Goal: Information Seeking & Learning: Learn about a topic

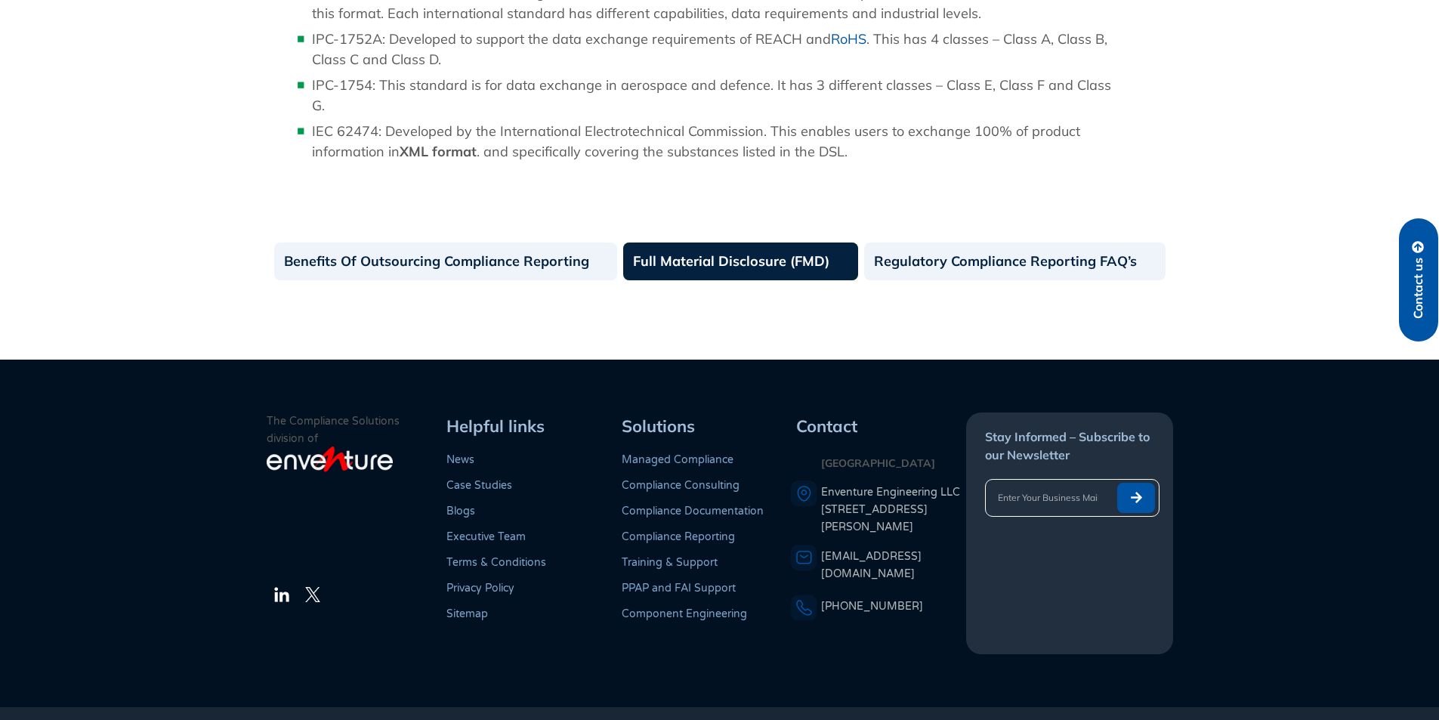
scroll to position [1680, 0]
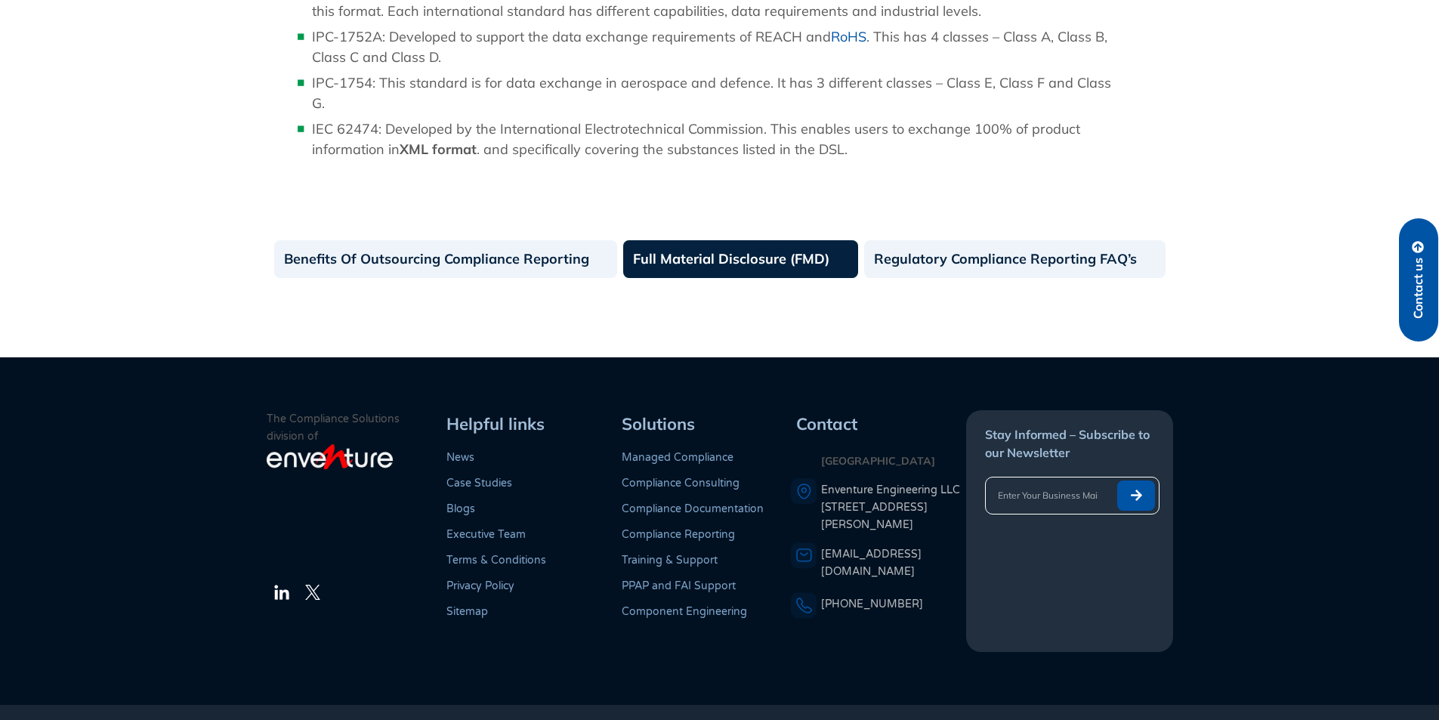
click at [703, 240] on link "Full Material Disclosure (FMD)" at bounding box center [740, 259] width 235 height 38
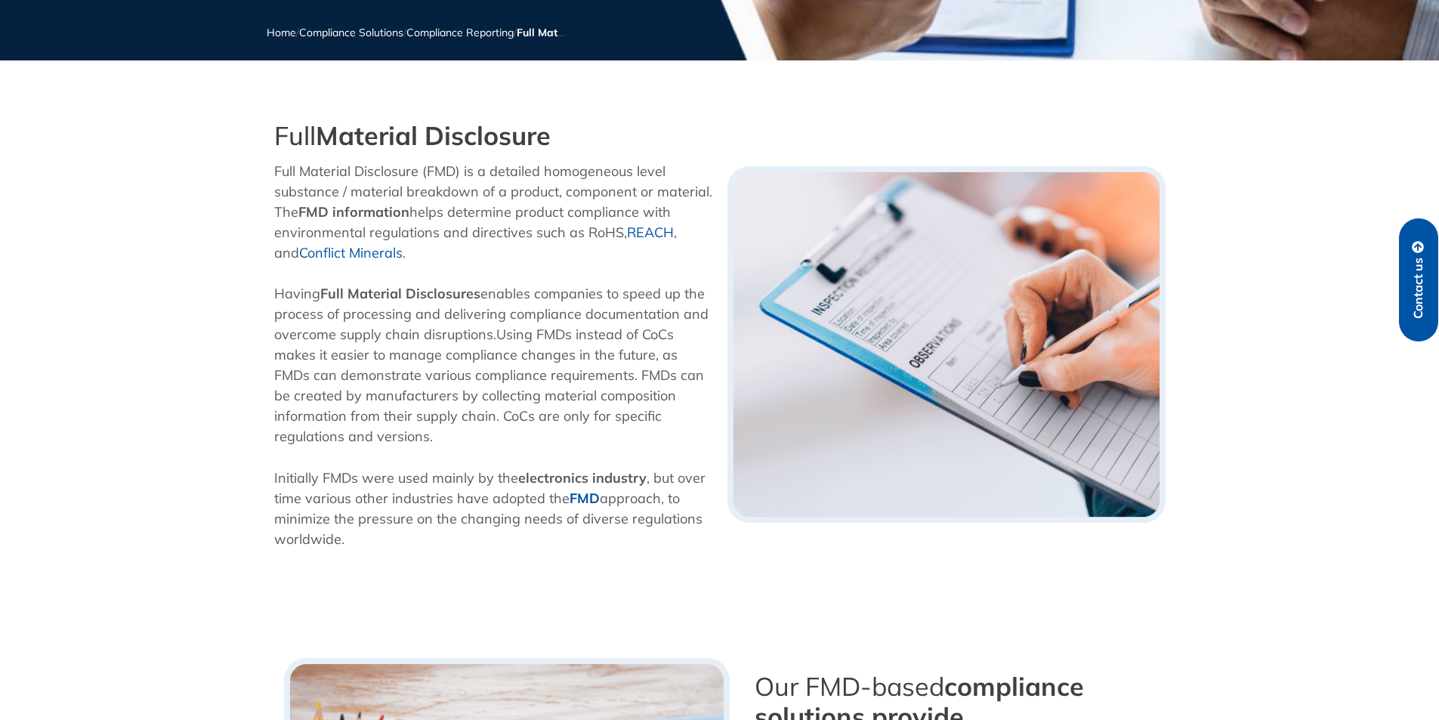
scroll to position [227, 0]
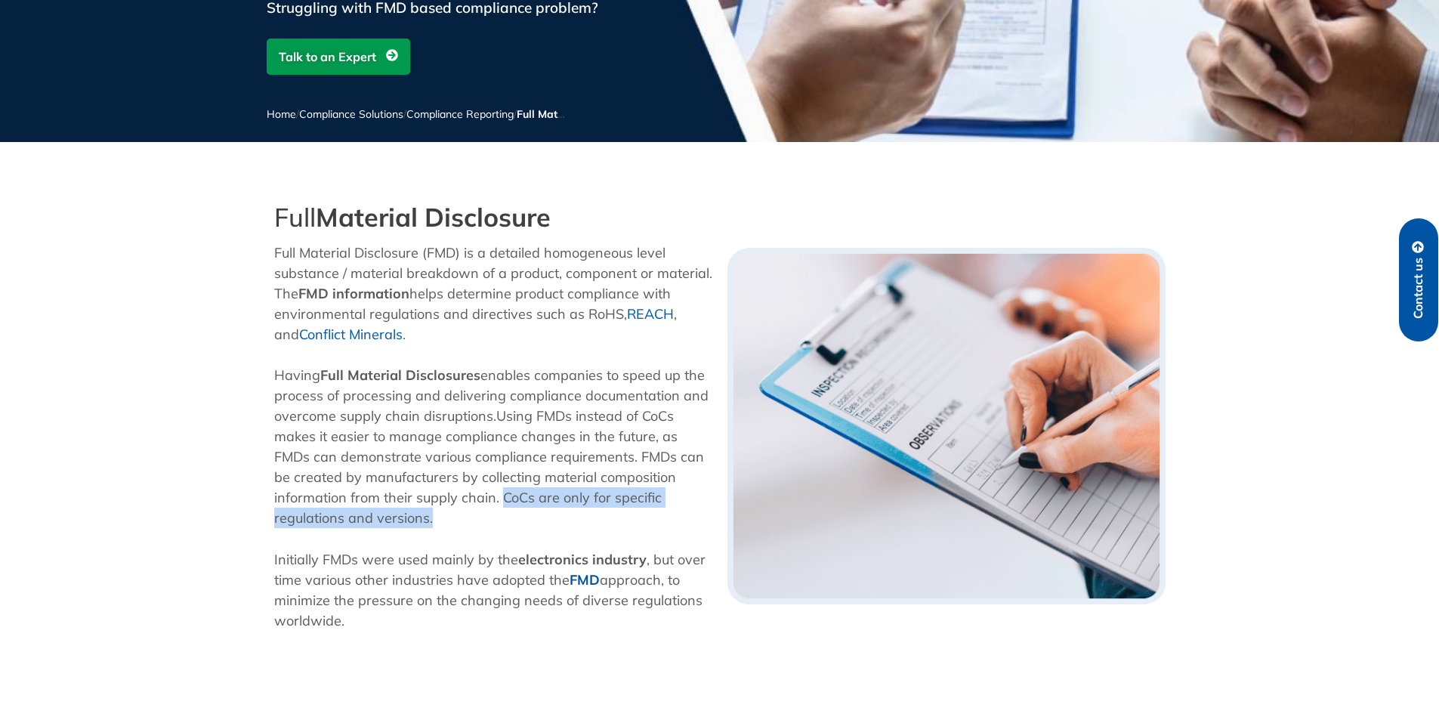
drag, startPoint x: 499, startPoint y: 500, endPoint x: 505, endPoint y: 512, distance: 13.5
click at [505, 512] on p "Having Full Material Disclosures enables companies to speed up the process of p…" at bounding box center [493, 446] width 438 height 163
drag, startPoint x: 269, startPoint y: 253, endPoint x: 387, endPoint y: 629, distance: 394.3
click at [387, 629] on div "Full Material Disclosure Full Material Disclosure (FMD) is a detailed homogeneo…" at bounding box center [493, 426] width 453 height 462
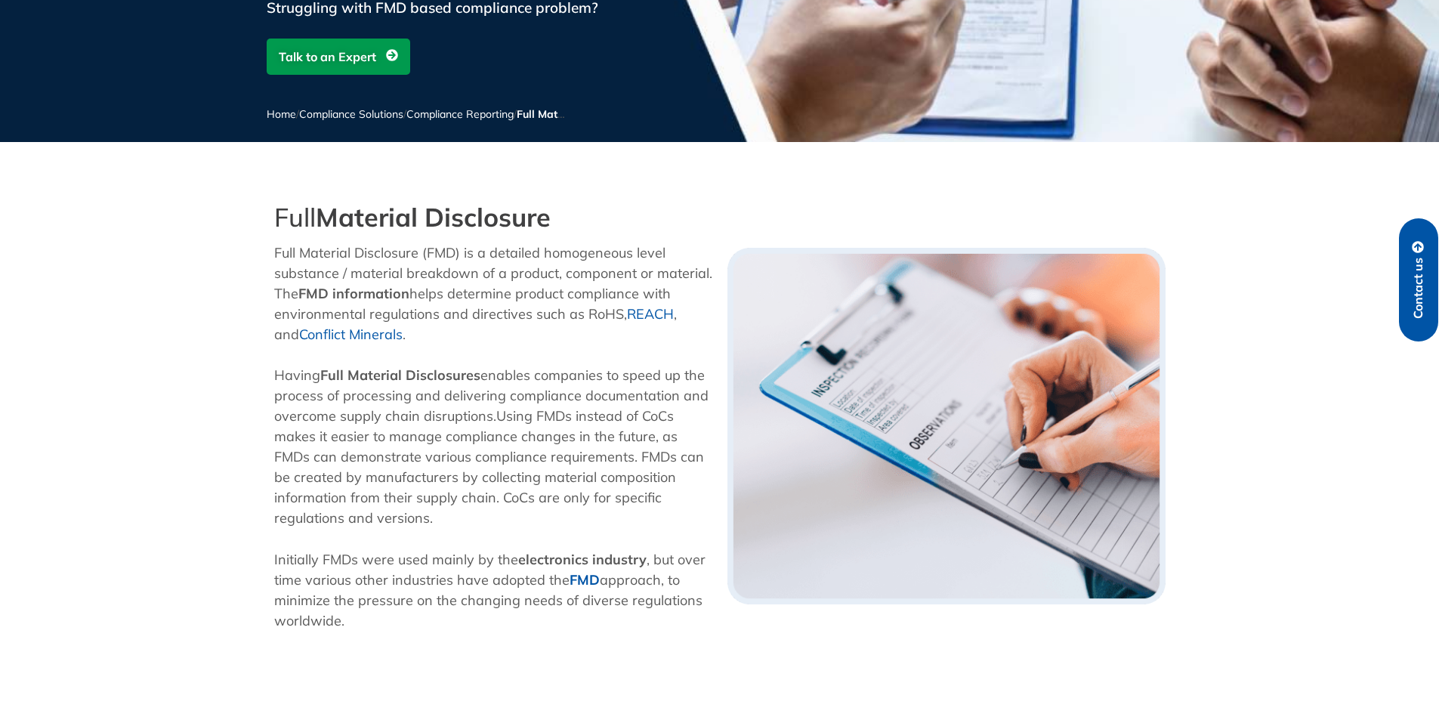
copy div "Full Material Disclosure (FMD) is a detailed homogeneous level substance / mate…"
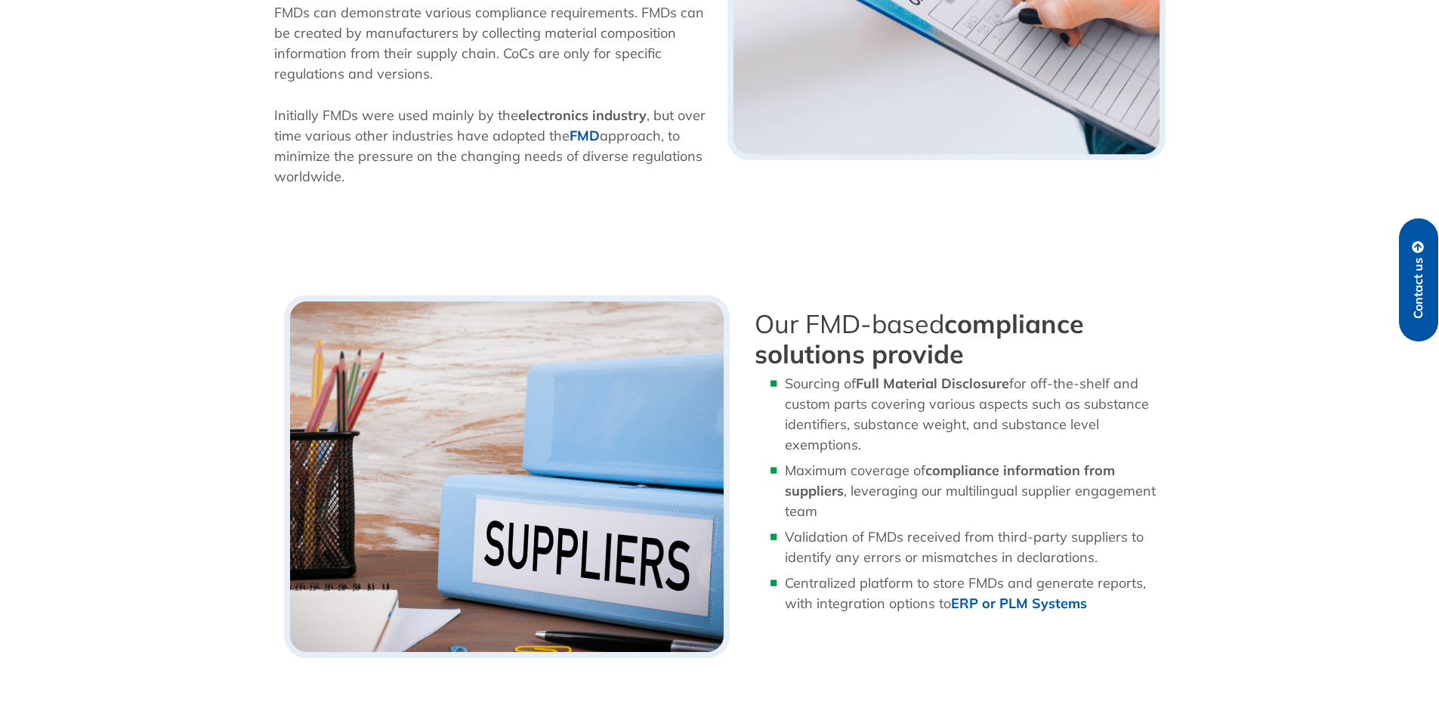
scroll to position [680, 0]
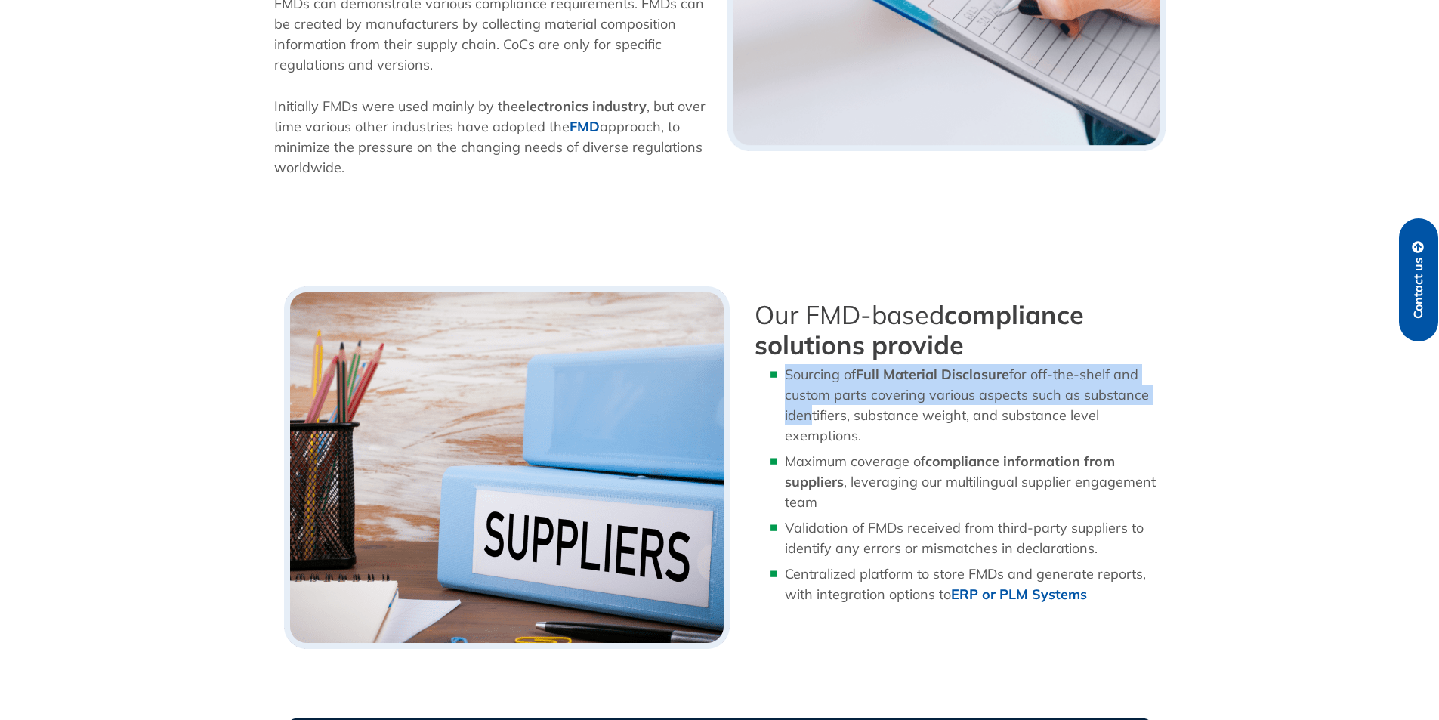
drag, startPoint x: 784, startPoint y: 375, endPoint x: 804, endPoint y: 409, distance: 39.3
click at [804, 409] on li "Sourcing of Full Material Disclosure for off-the-shelf and custom parts coverin…" at bounding box center [975, 405] width 381 height 82
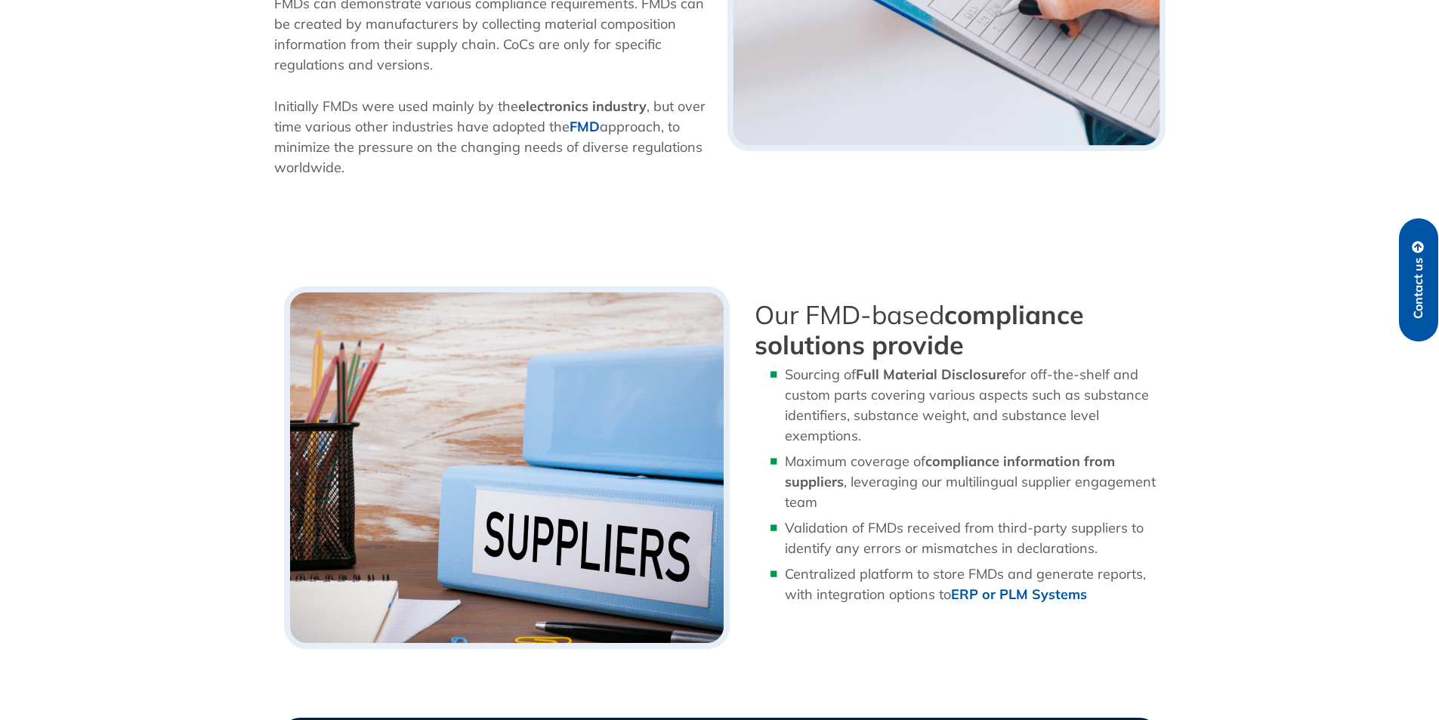
click at [824, 415] on span "for off-the-shelf and custom parts covering various aspects such as substance i…" at bounding box center [967, 405] width 364 height 79
click at [752, 314] on div "Our FMD-based compliance solutions provide Sourcing of Full Material Disclosure…" at bounding box center [960, 468] width 426 height 378
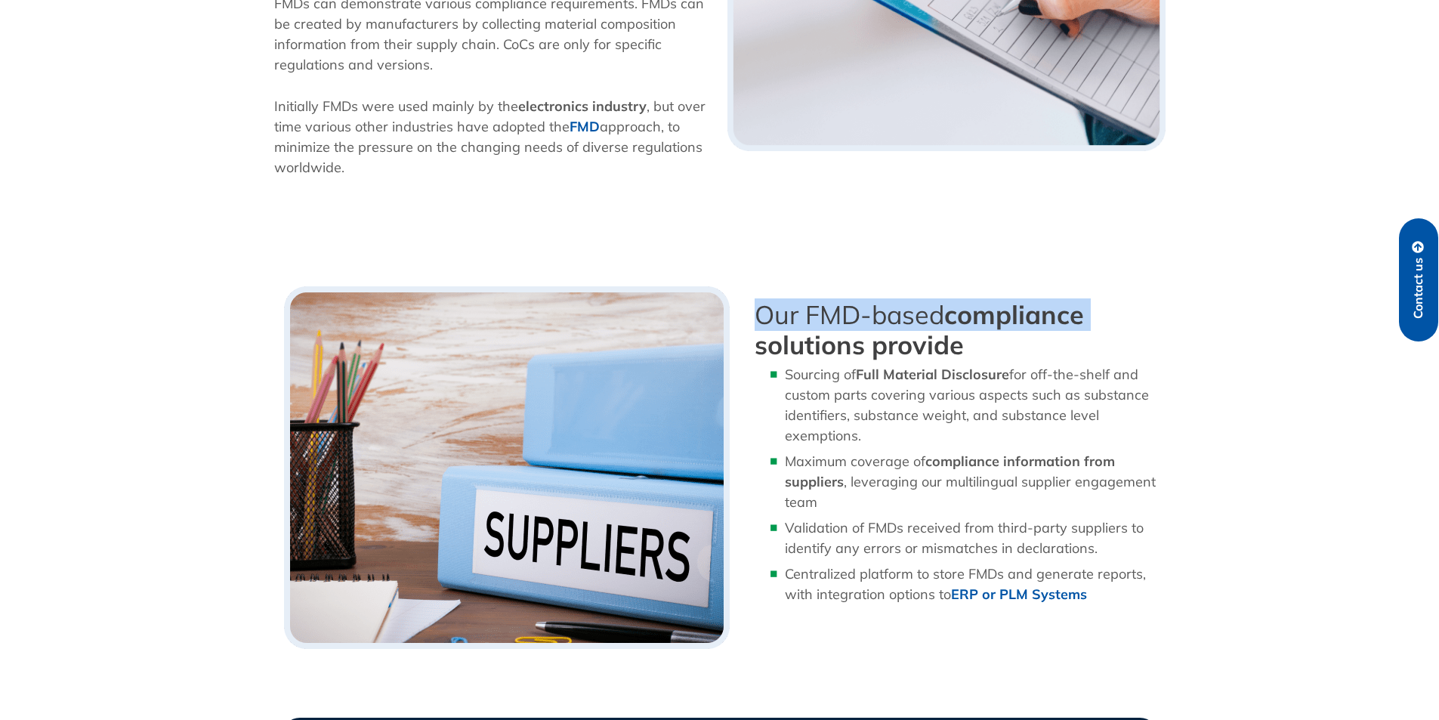
drag, startPoint x: 756, startPoint y: 314, endPoint x: 761, endPoint y: 333, distance: 19.4
click at [761, 333] on h3 "Our FMD-based compliance solutions provide" at bounding box center [960, 330] width 411 height 60
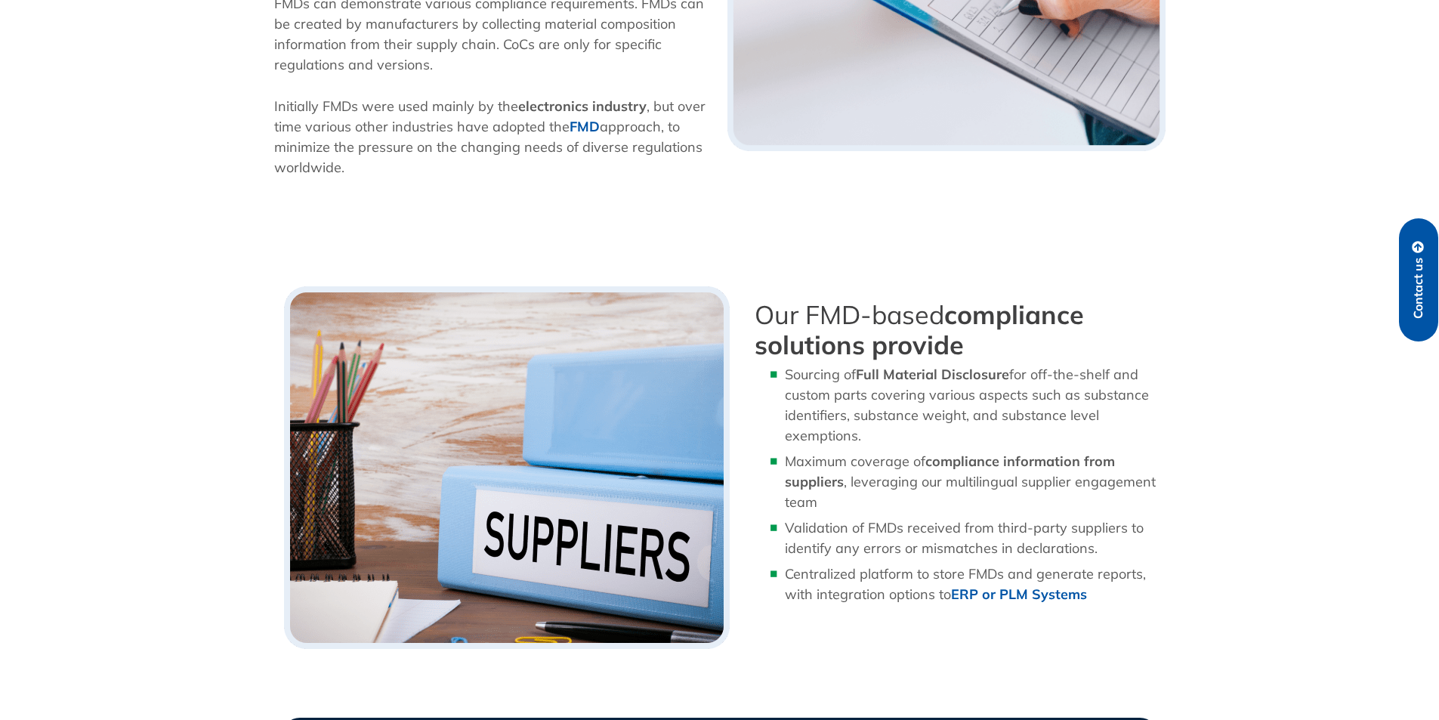
click at [841, 357] on strong "compliance solutions provide" at bounding box center [919, 329] width 329 height 63
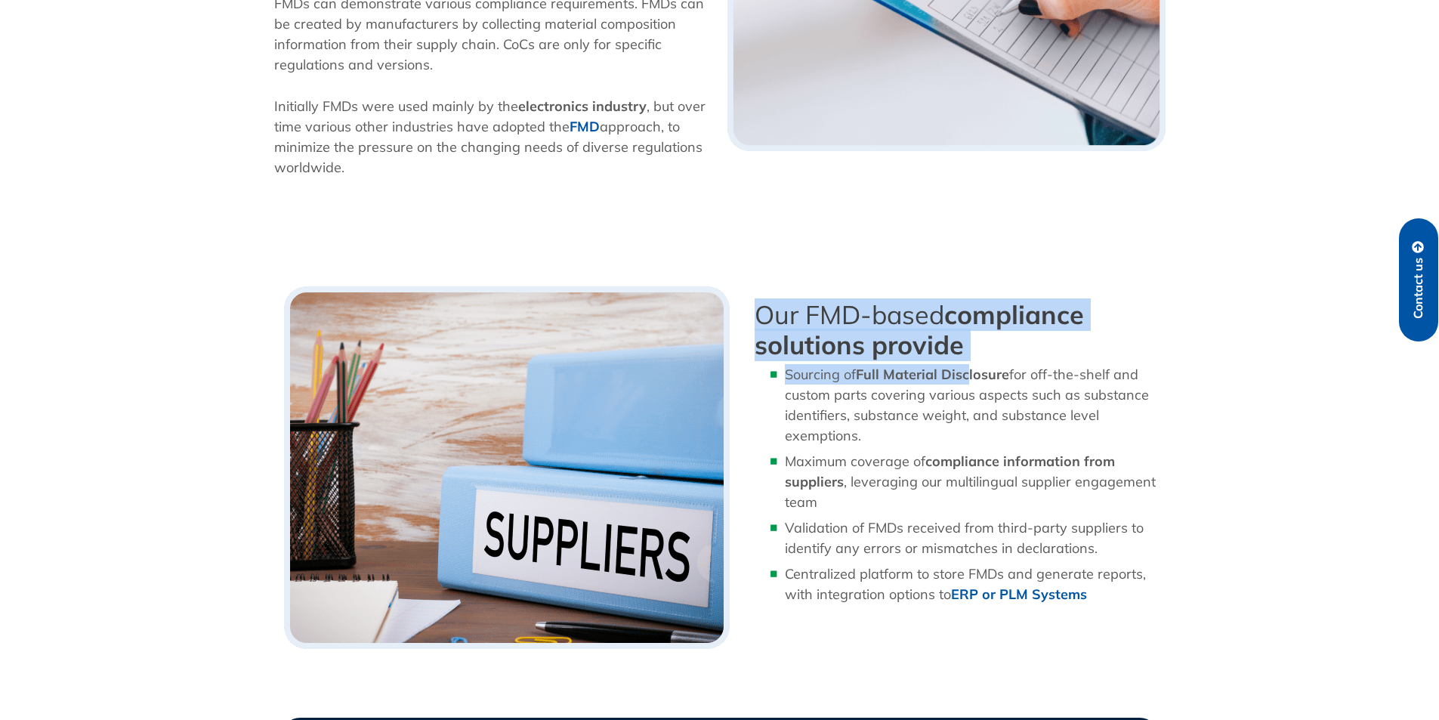
drag, startPoint x: 756, startPoint y: 311, endPoint x: 971, endPoint y: 364, distance: 221.8
click at [971, 364] on div "Our FMD-based compliance solutions provide Sourcing of Full Material Disclosure…" at bounding box center [960, 468] width 426 height 378
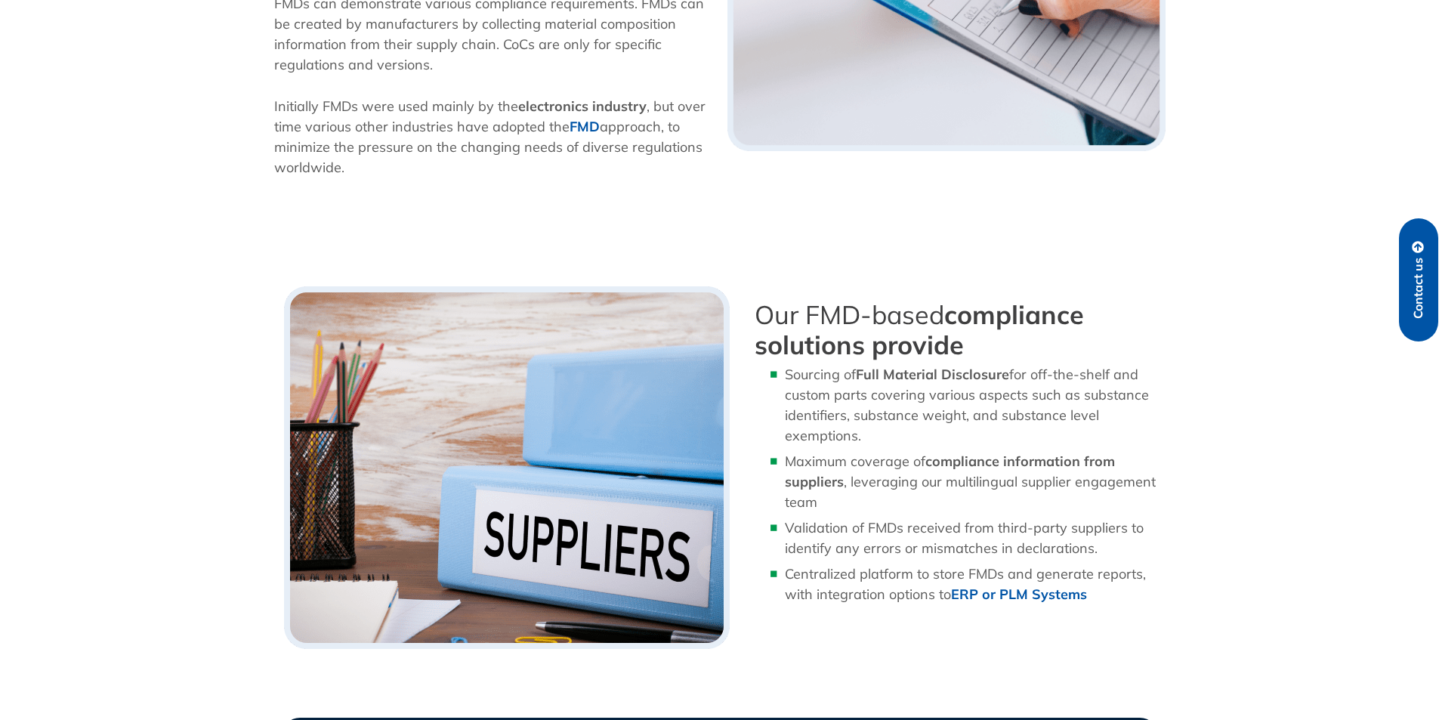
click at [836, 516] on ul "Sourcing of Full Material Disclosure for off-the-shelf and custom parts coverin…" at bounding box center [960, 484] width 411 height 240
